Goal: Entertainment & Leisure: Consume media (video, audio)

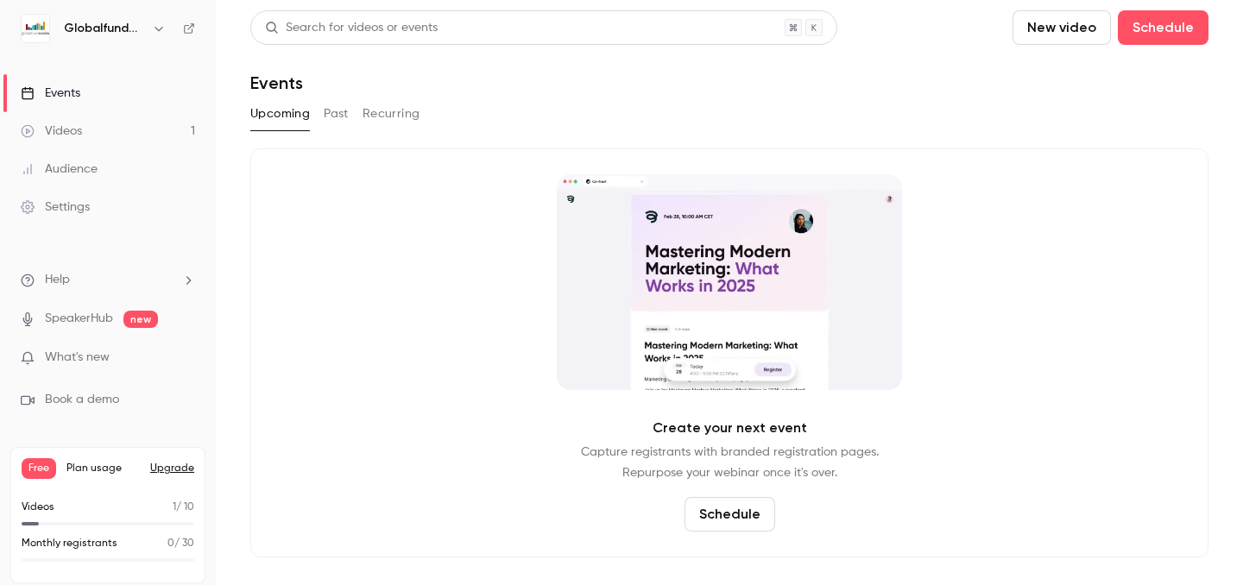
click at [131, 123] on link "Videos 1" at bounding box center [108, 131] width 216 height 38
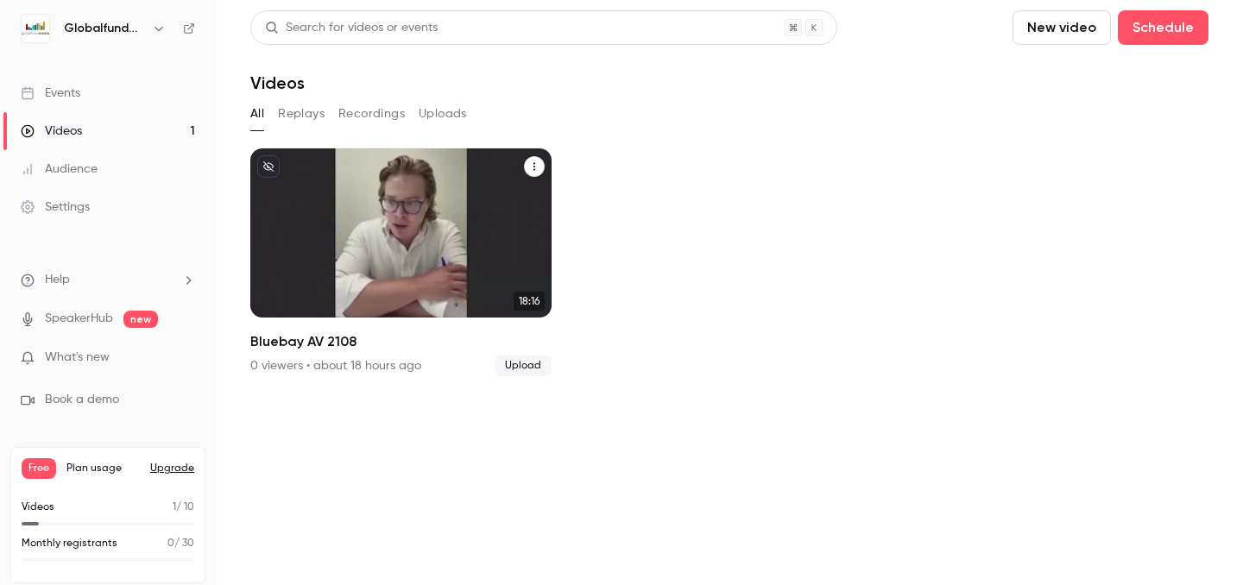
click at [404, 197] on div "Globalfundmedia [DATE] Bluebay AV 2108" at bounding box center [400, 232] width 301 height 169
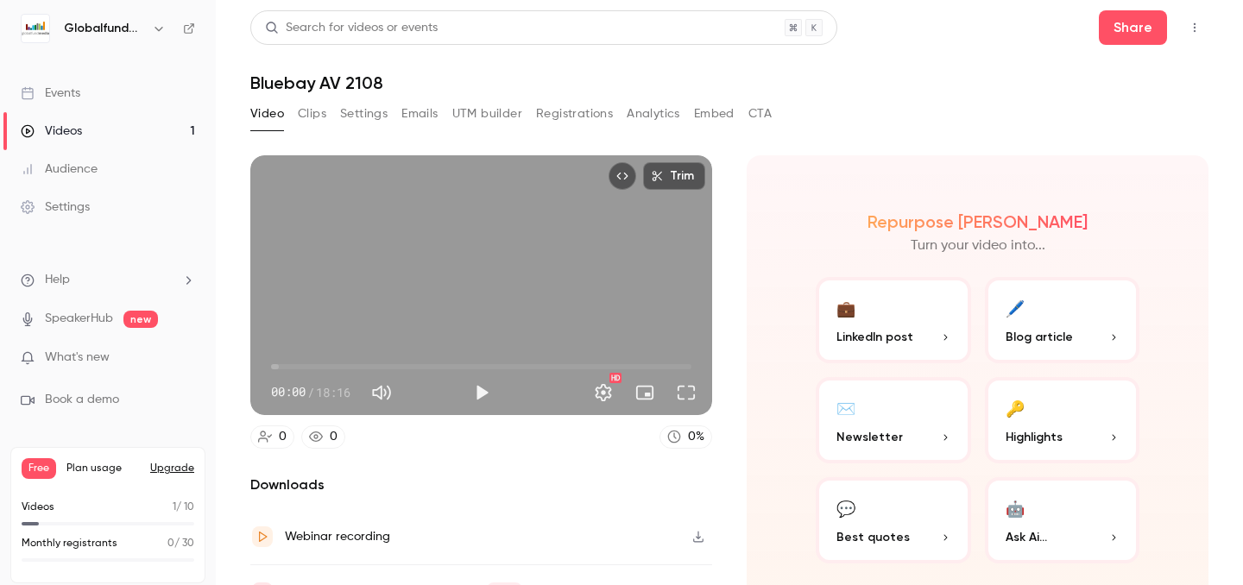
click at [315, 119] on button "Clips" at bounding box center [312, 114] width 28 height 28
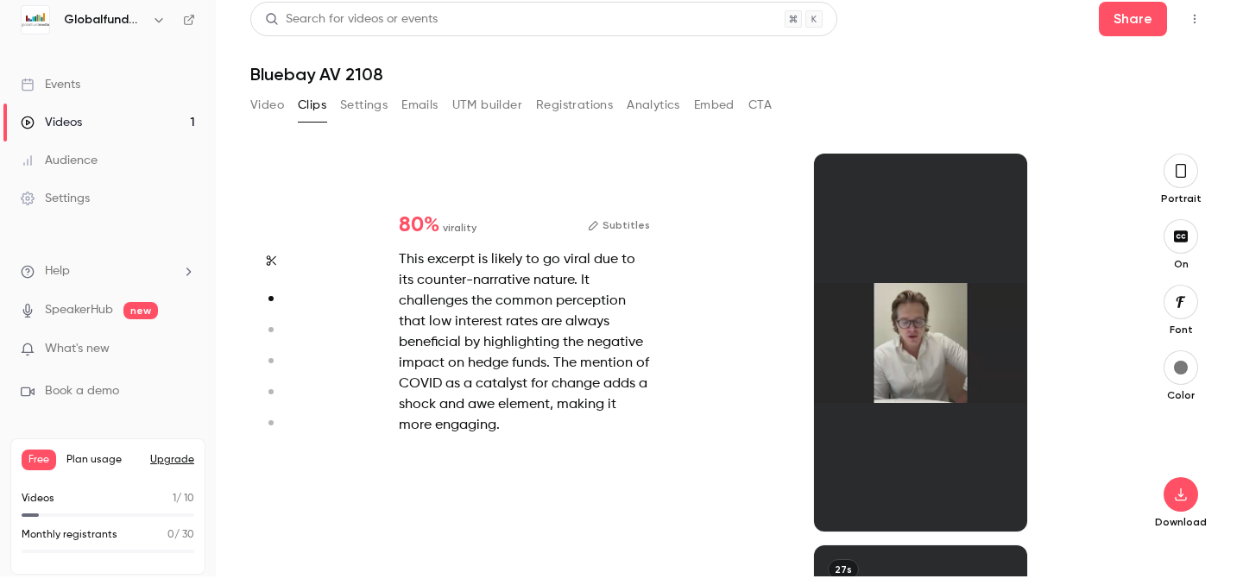
scroll to position [392, 0]
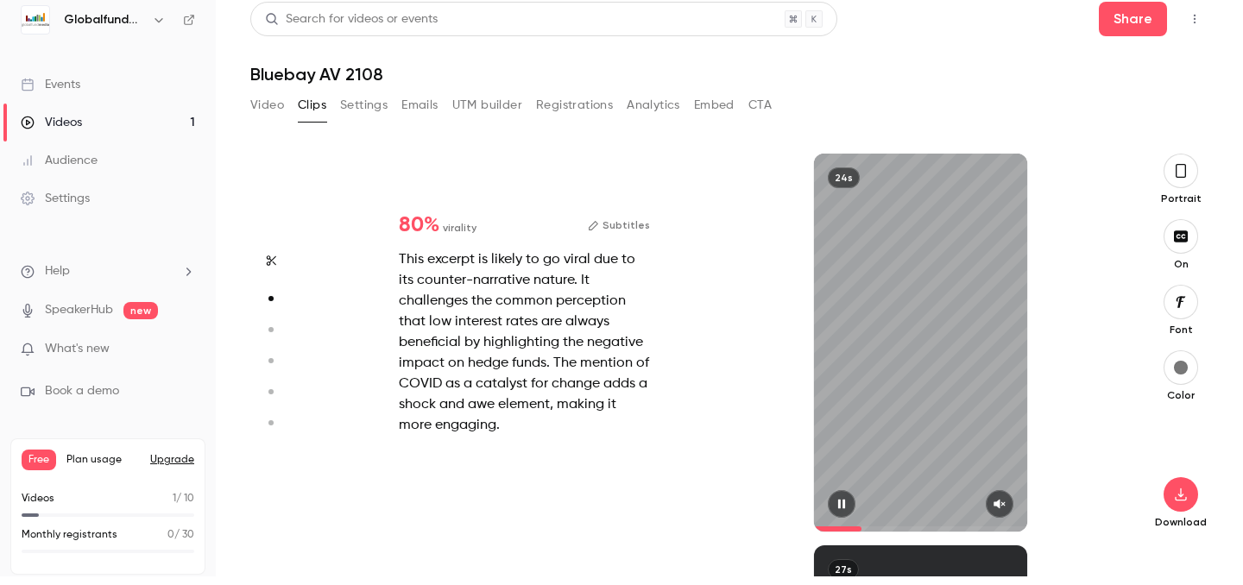
click at [819, 415] on div "24s" at bounding box center [920, 343] width 212 height 378
click at [1008, 502] on button "button" at bounding box center [1000, 504] width 28 height 28
drag, startPoint x: 859, startPoint y: 529, endPoint x: 774, endPoint y: 528, distance: 84.6
click at [774, 528] on div "24s" at bounding box center [921, 343] width 396 height 378
click at [834, 517] on span at bounding box center [920, 529] width 212 height 28
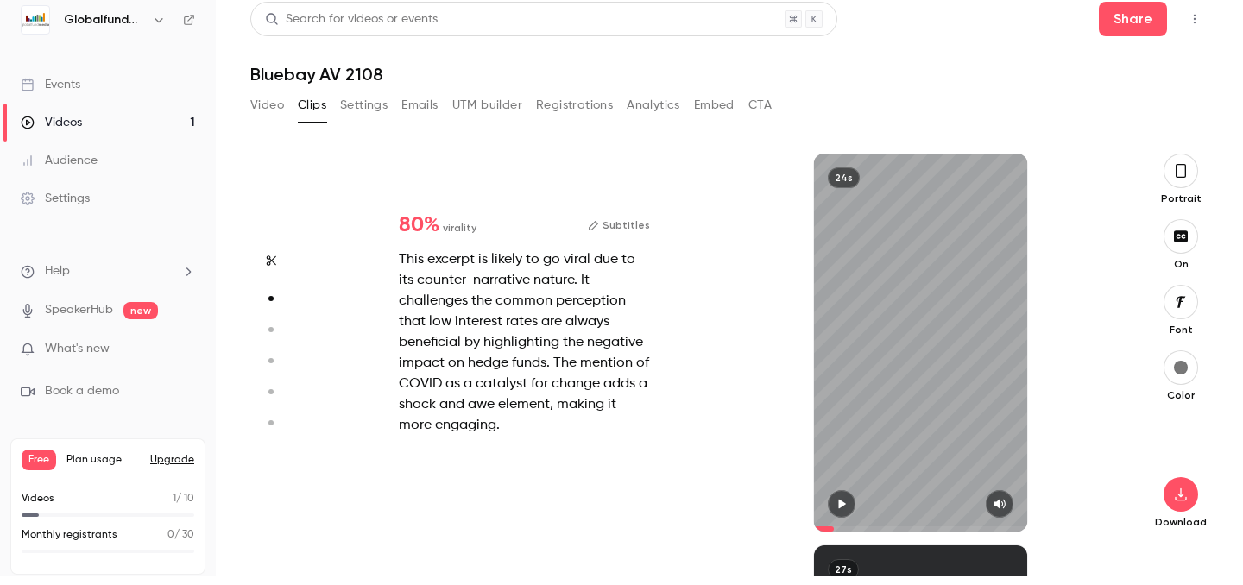
click at [840, 502] on icon "button" at bounding box center [842, 504] width 7 height 9
click at [1177, 175] on icon "button" at bounding box center [1181, 171] width 10 height 14
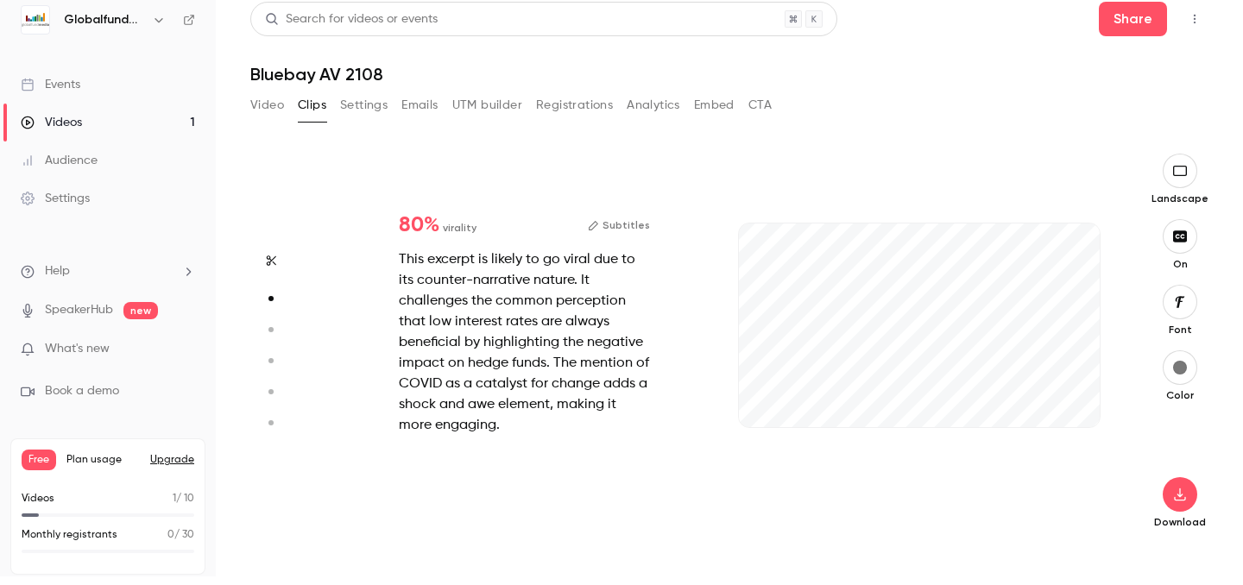
type input "*"
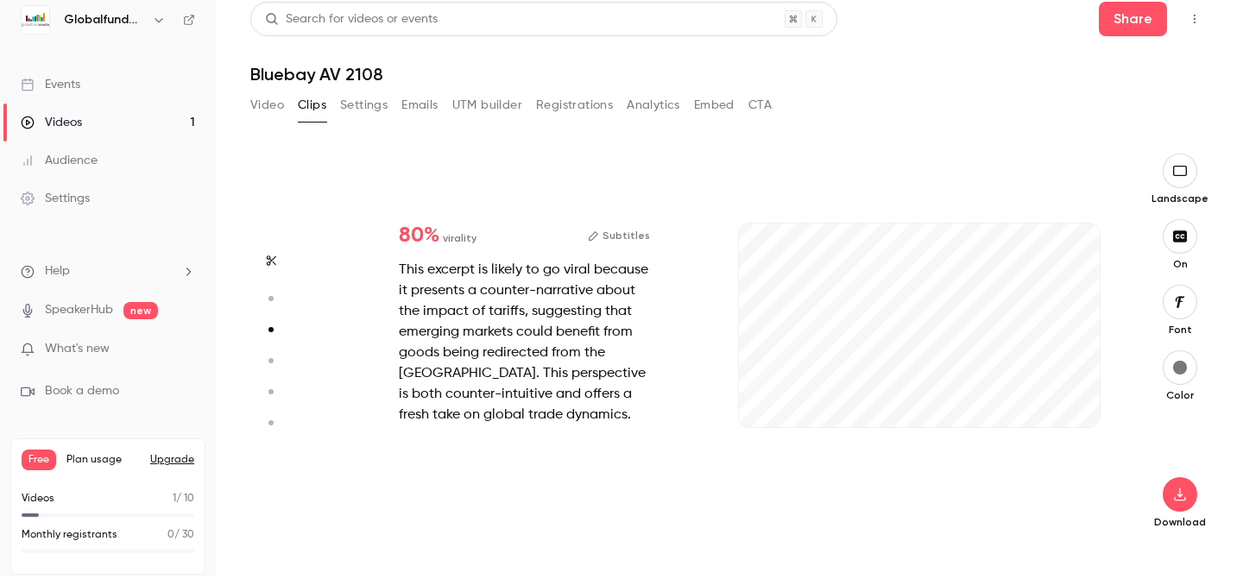
scroll to position [784, 0]
click at [763, 404] on icon "button" at bounding box center [767, 400] width 14 height 12
click at [1079, 397] on icon "button" at bounding box center [1072, 400] width 14 height 12
click at [1190, 295] on button "button" at bounding box center [1180, 302] width 35 height 35
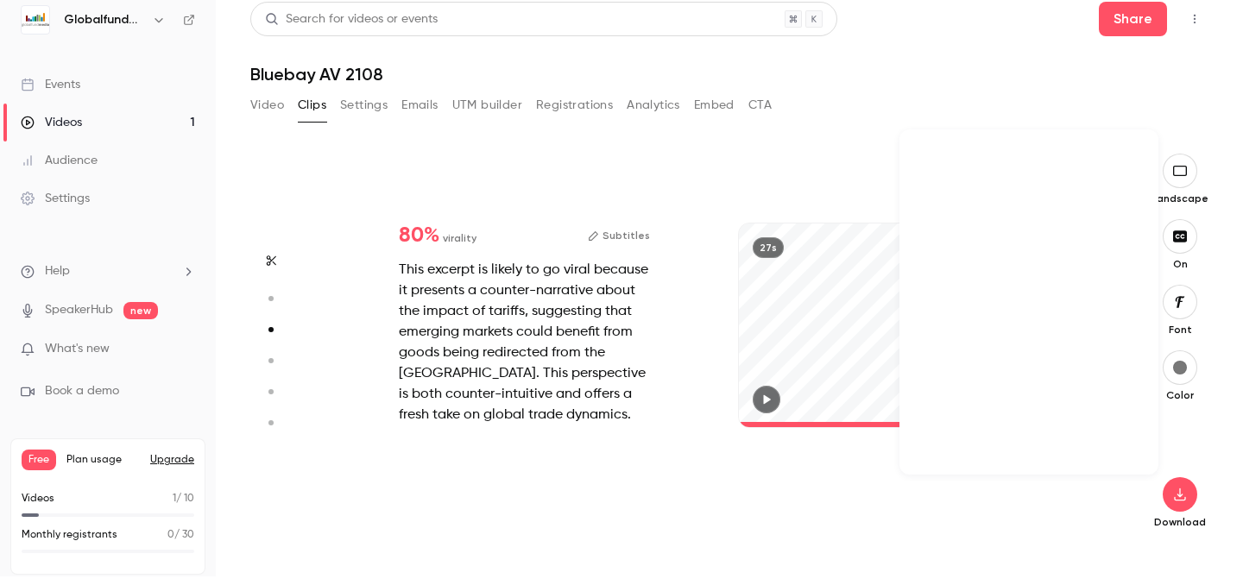
scroll to position [26944, 0]
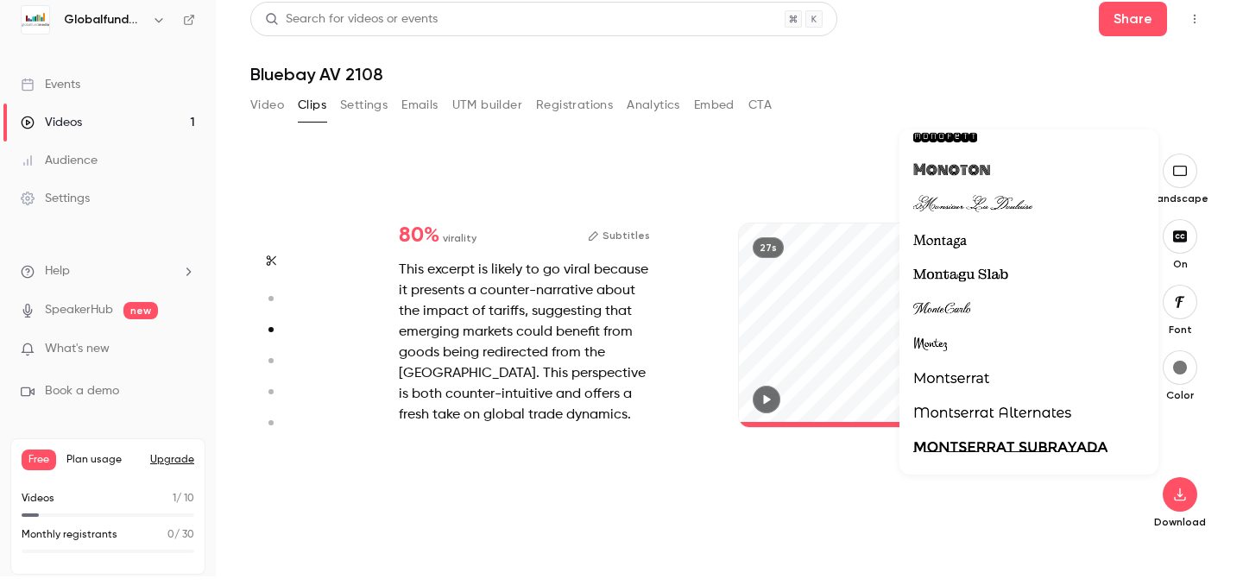
click at [959, 382] on span "Montserrat" at bounding box center [951, 379] width 76 height 22
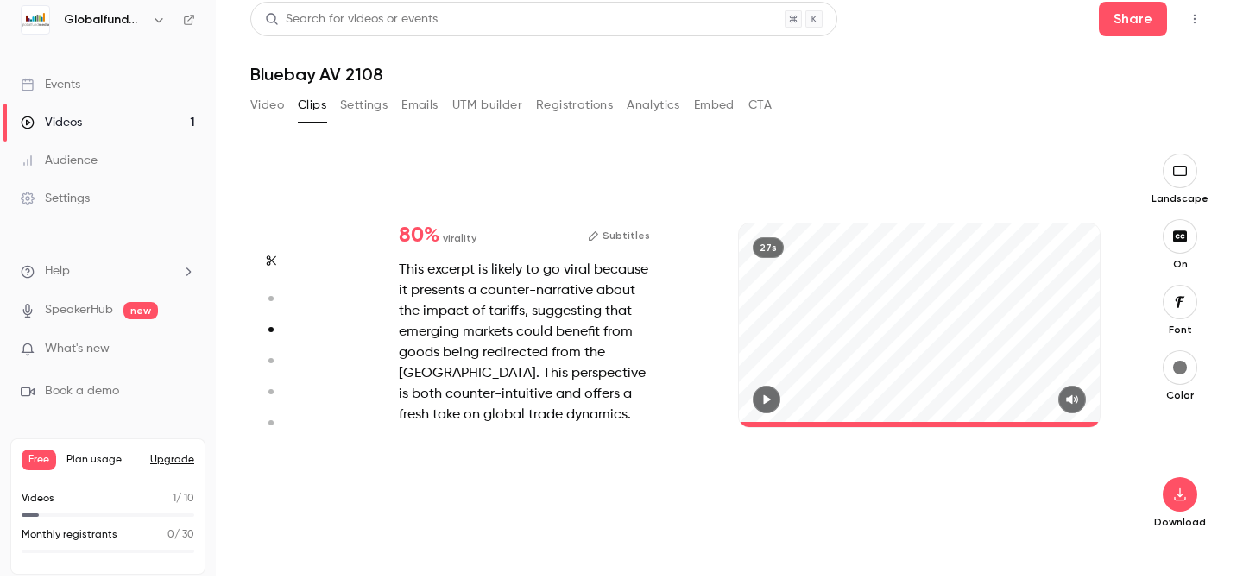
click at [765, 402] on icon "button" at bounding box center [767, 399] width 7 height 9
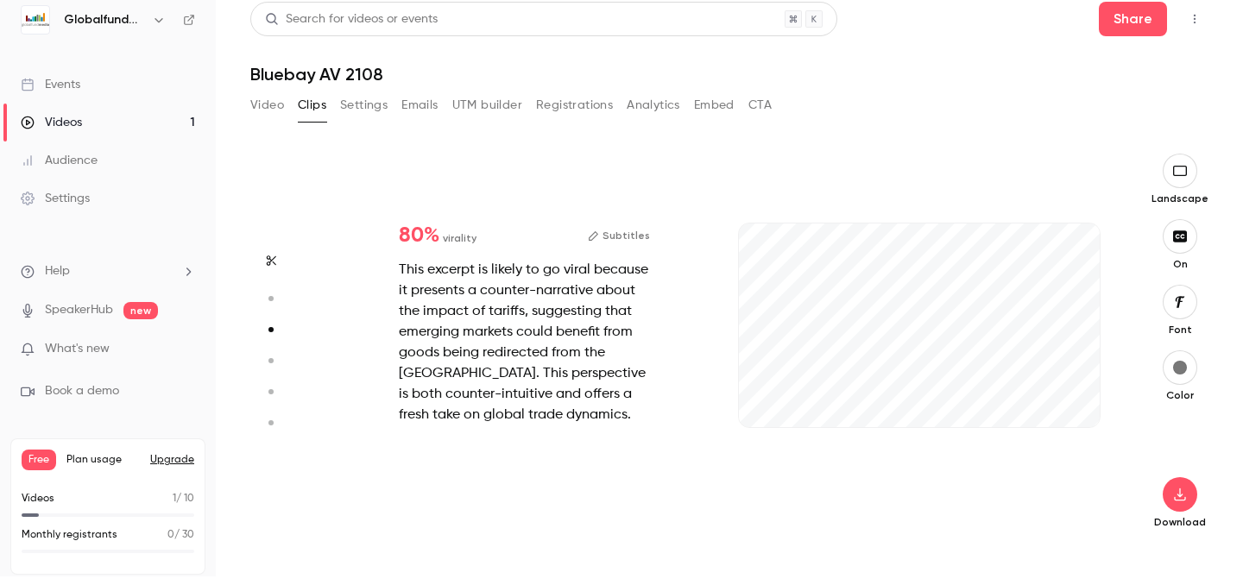
click at [1180, 300] on icon "button" at bounding box center [1180, 301] width 9 height 11
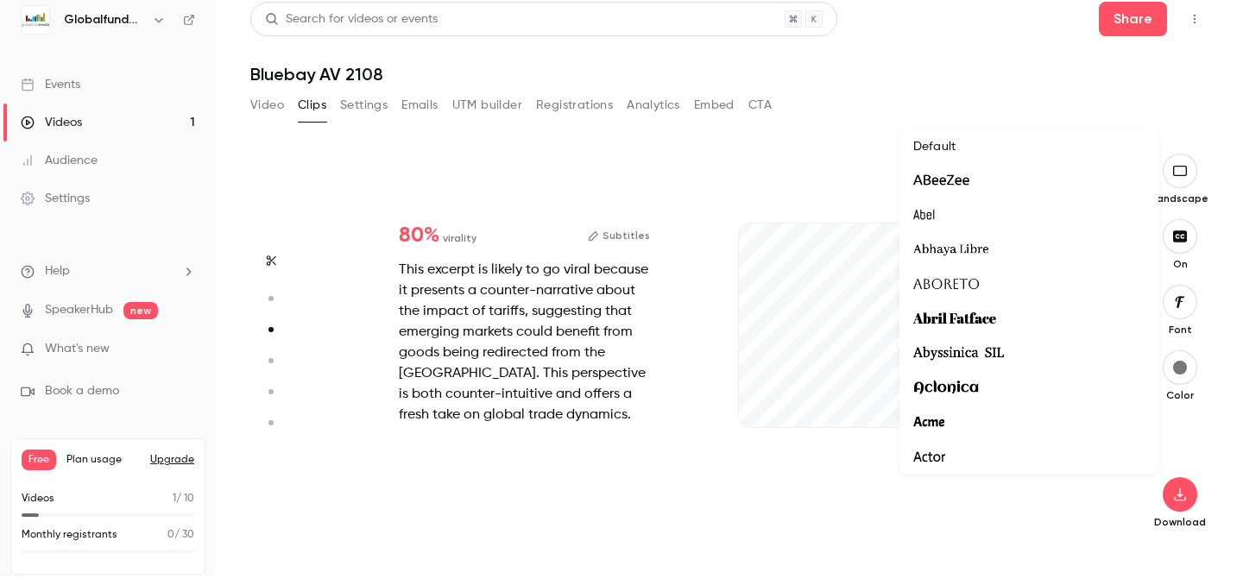
click at [681, 423] on div at bounding box center [621, 292] width 1243 height 585
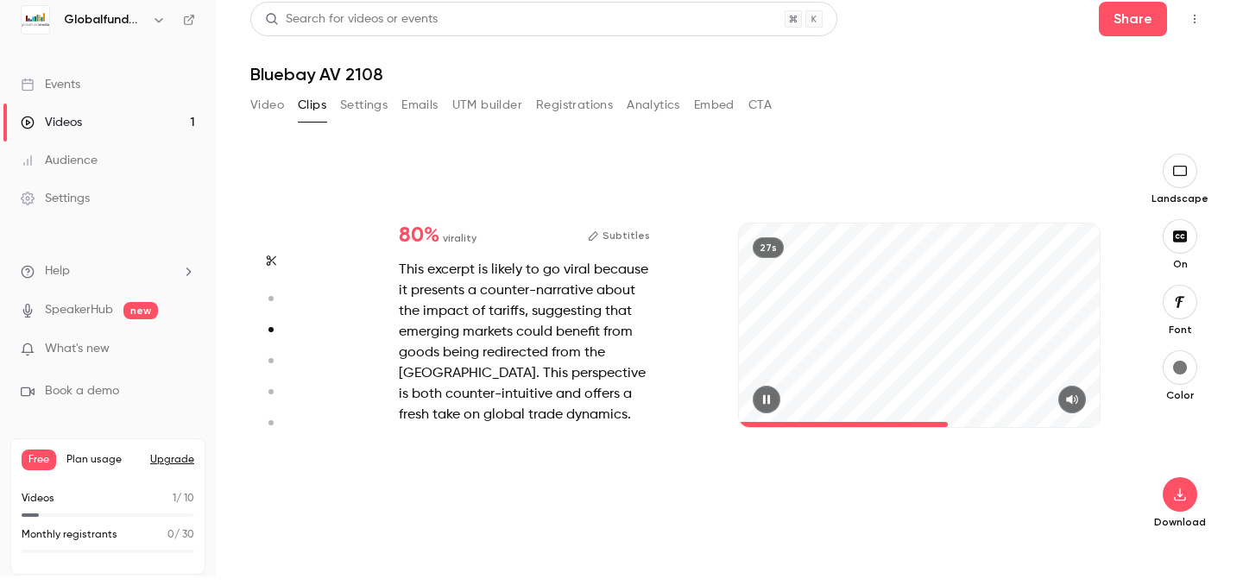
click at [751, 411] on span at bounding box center [919, 425] width 361 height 28
type input "*"
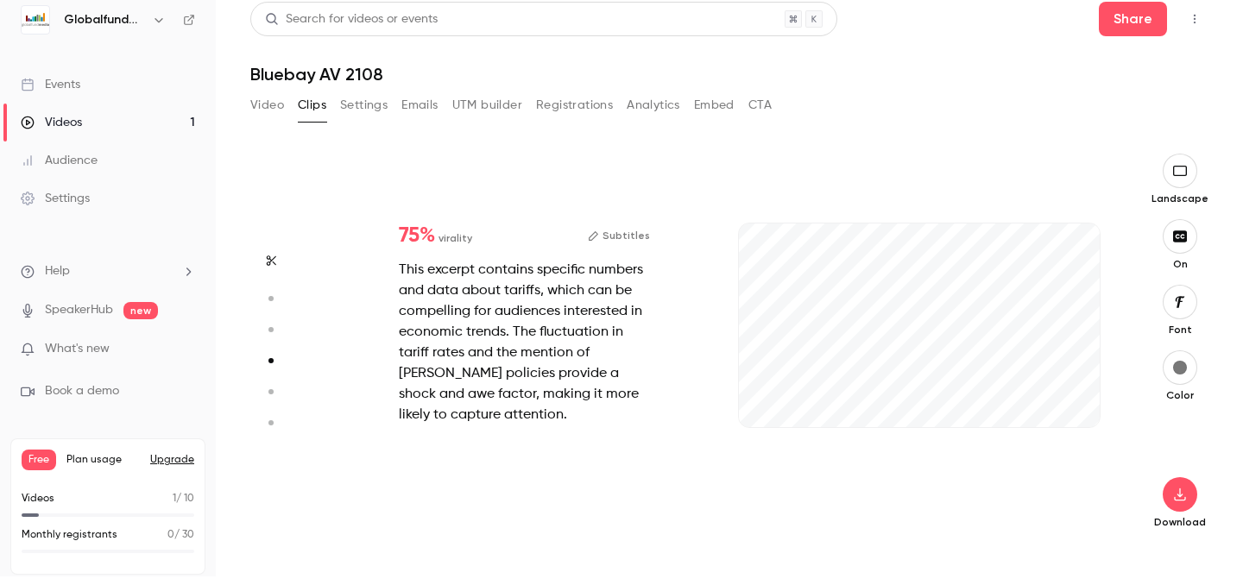
scroll to position [1176, 0]
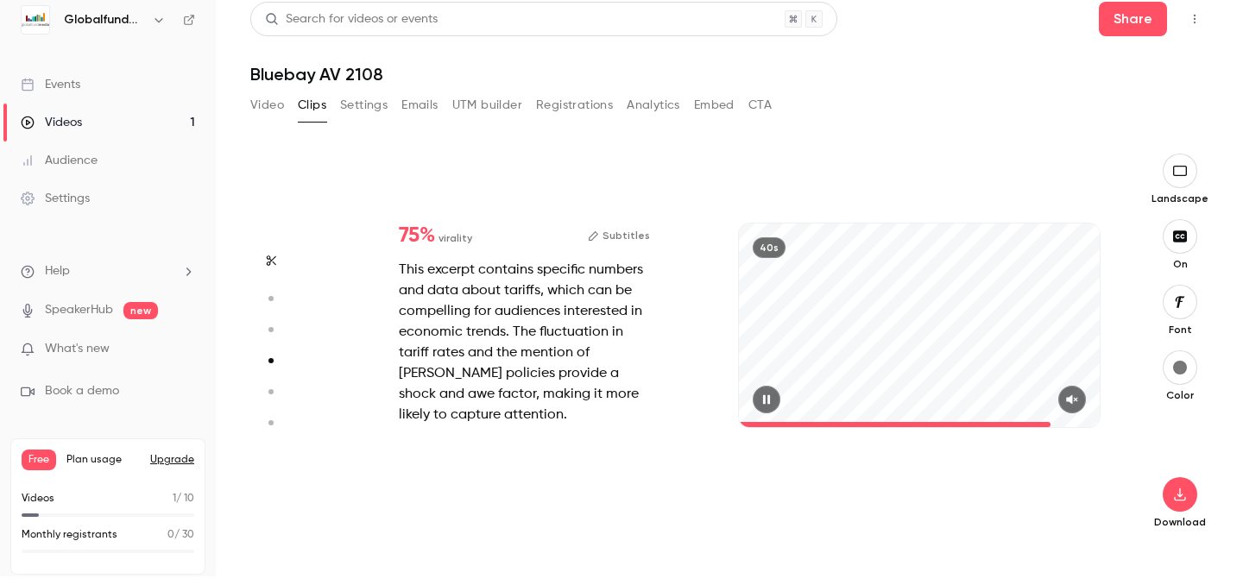
click at [774, 391] on button "button" at bounding box center [767, 400] width 28 height 28
click at [774, 390] on button "button" at bounding box center [767, 400] width 28 height 28
click at [1071, 398] on icon "button" at bounding box center [1071, 399] width 11 height 9
click at [748, 422] on span at bounding box center [743, 424] width 9 height 5
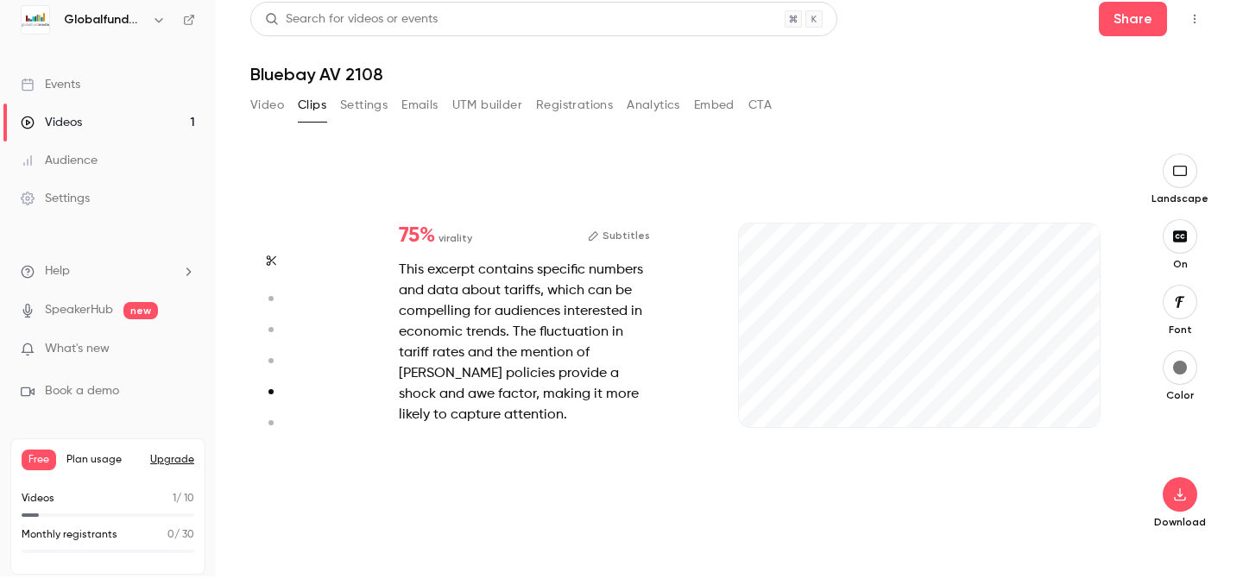
type input "*"
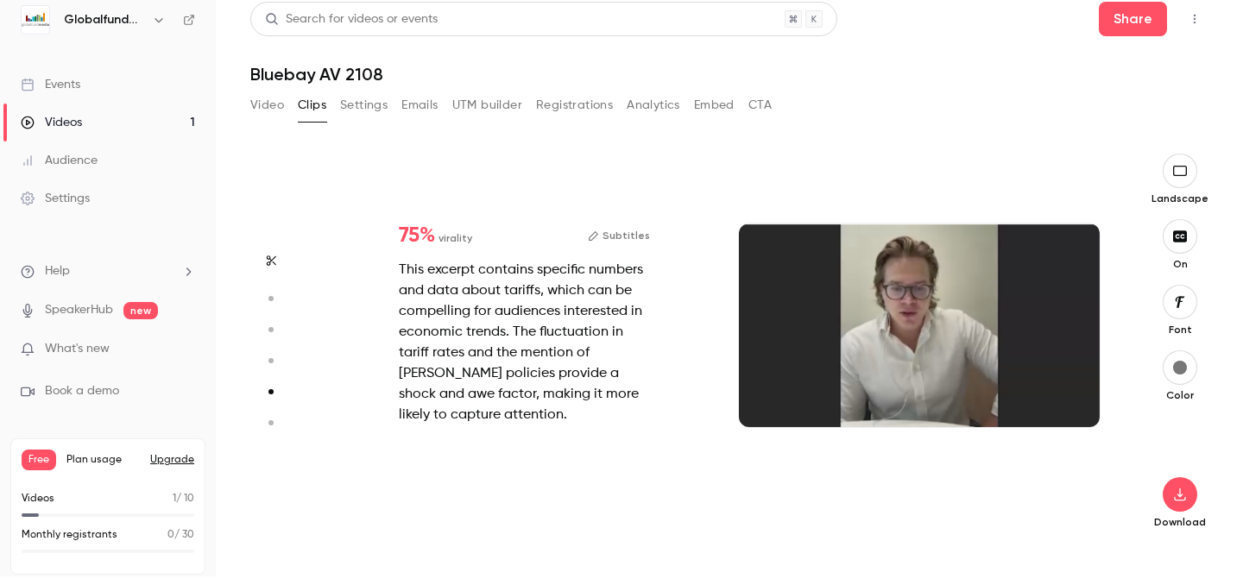
type input "*"
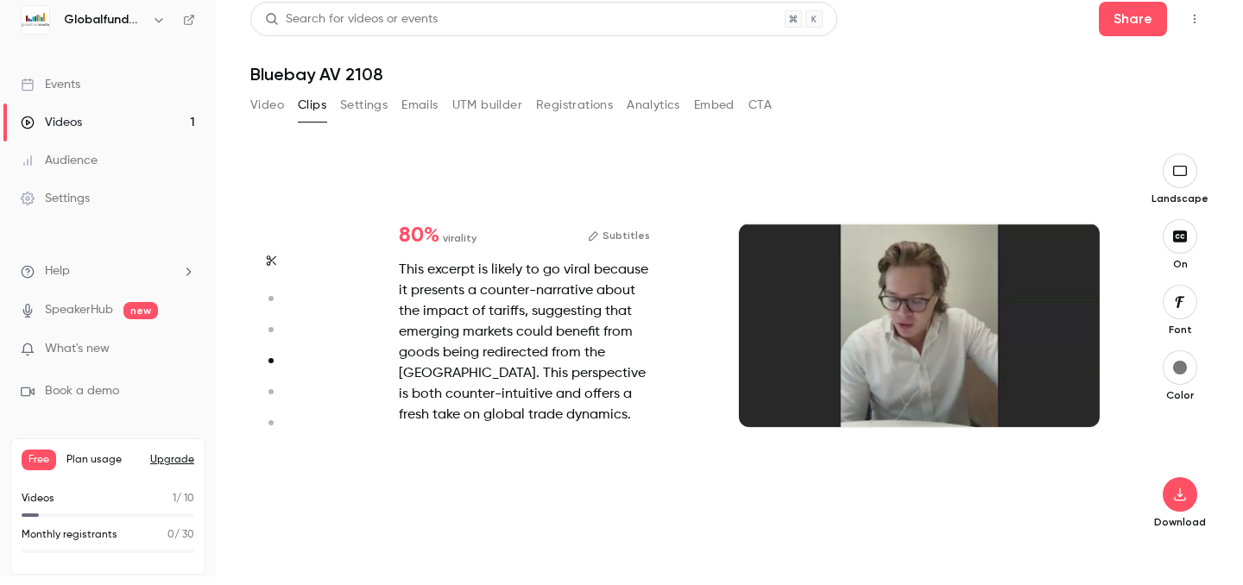
type input "*"
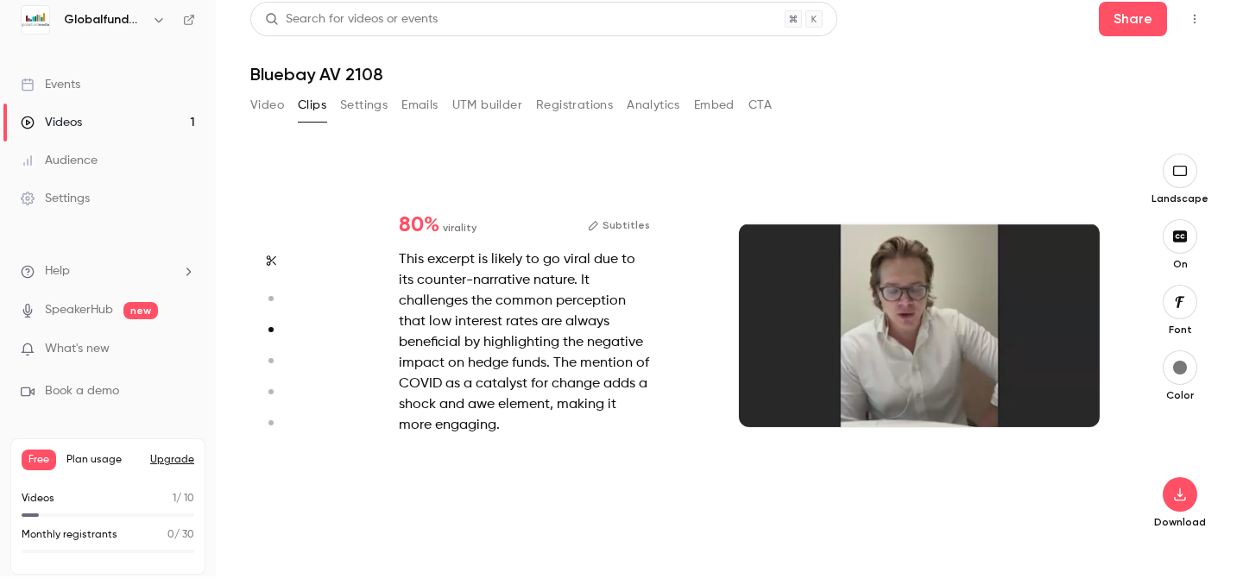
type input "*"
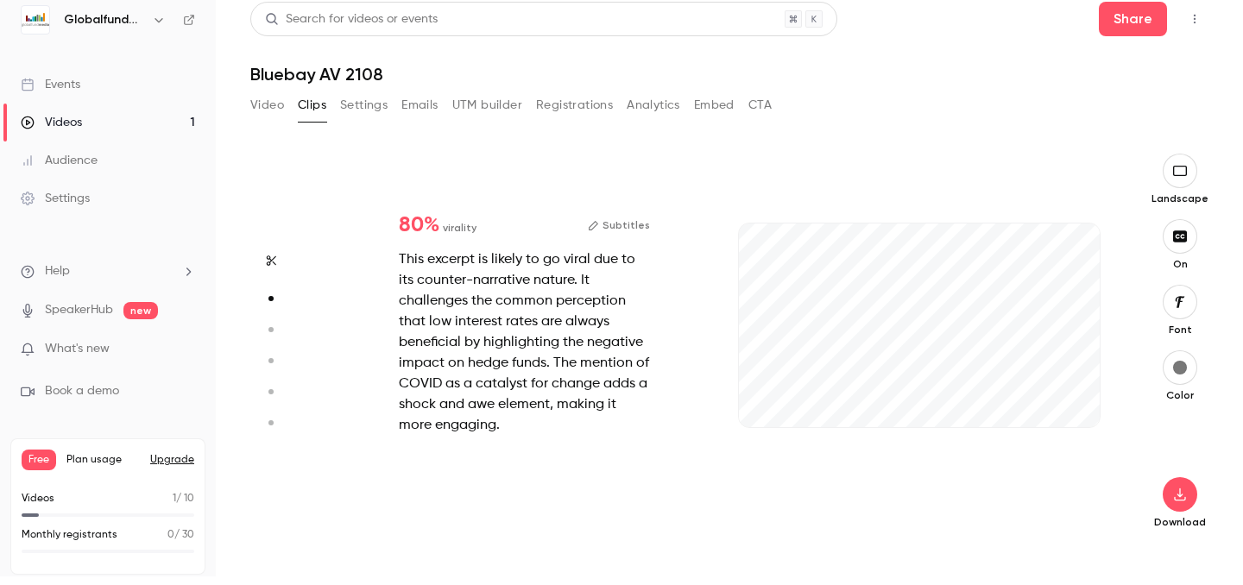
scroll to position [392, 0]
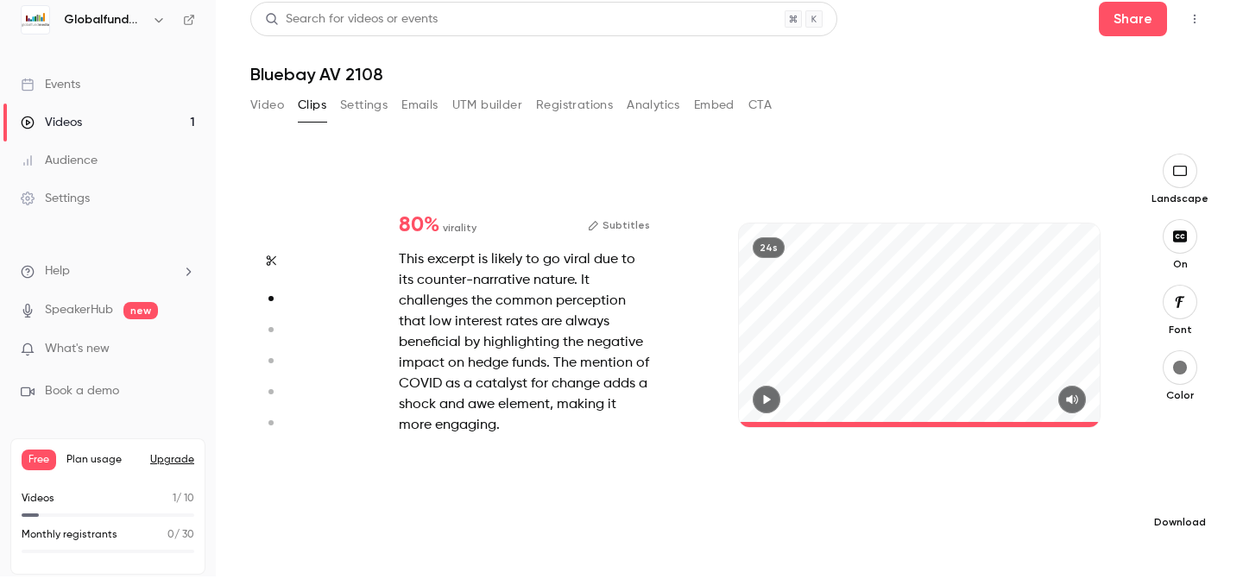
click at [1184, 499] on icon "button" at bounding box center [1180, 495] width 21 height 14
click at [1026, 521] on span "Standard" at bounding box center [1051, 524] width 198 height 18
type input "****"
